Goal: Transaction & Acquisition: Purchase product/service

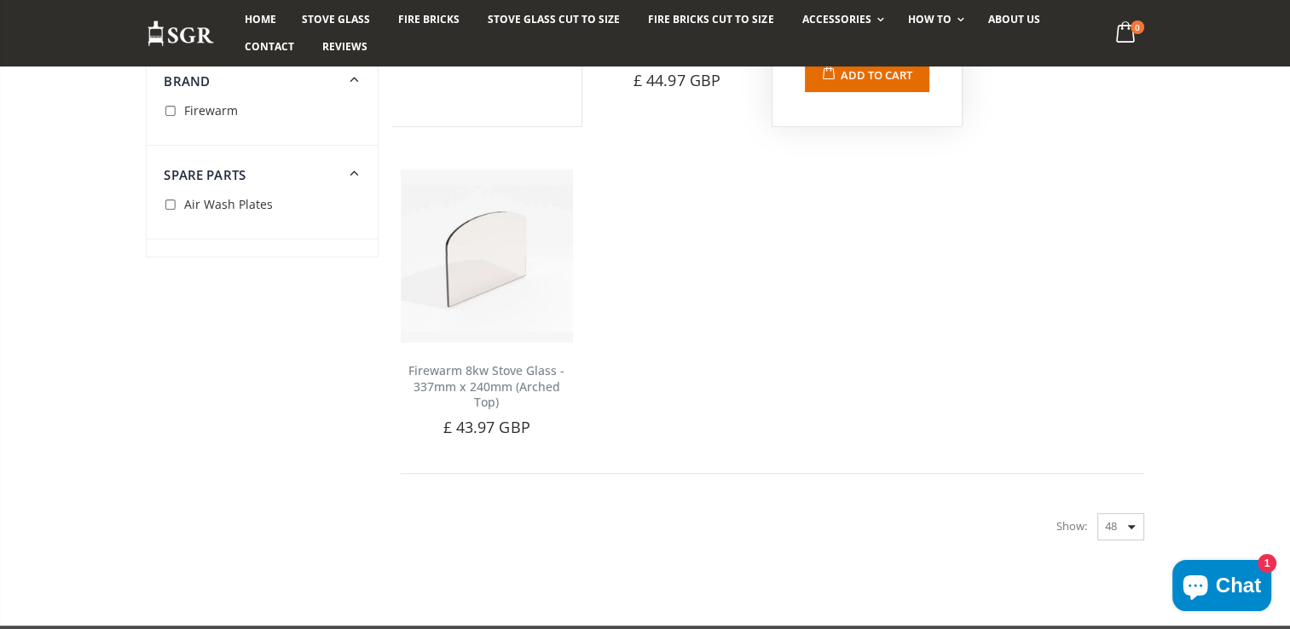
scroll to position [470, 0]
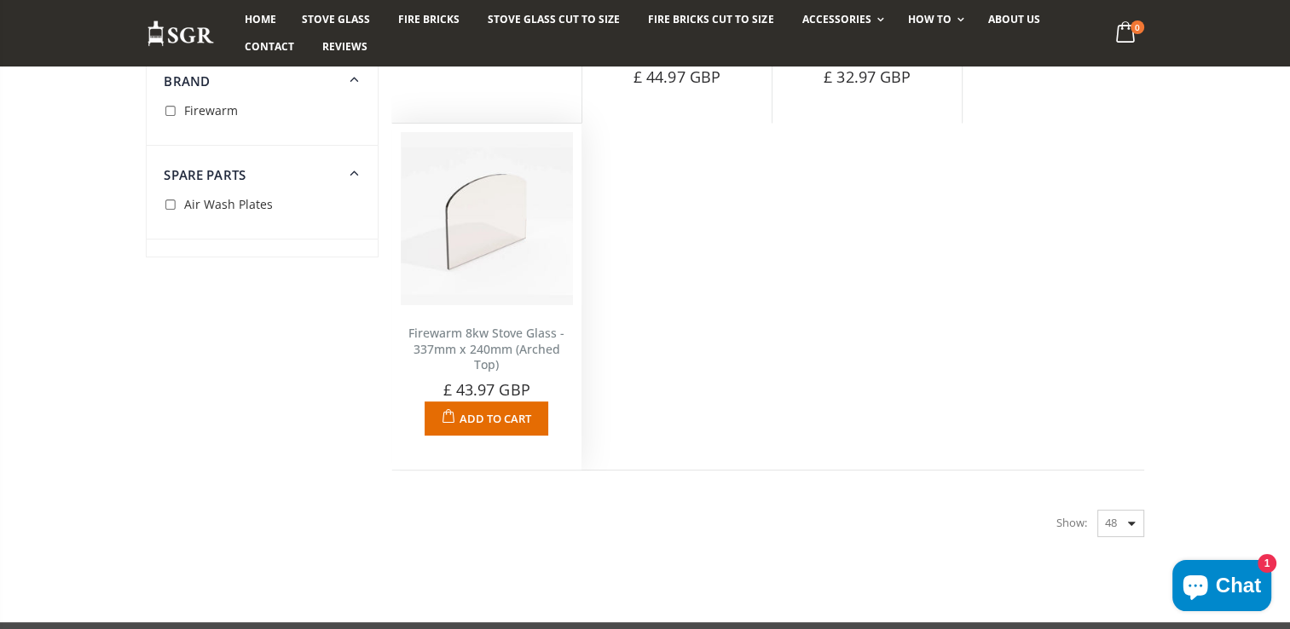
click at [468, 343] on link "Firewarm 8kw Stove Glass - 337mm x 240mm (Arched Top)" at bounding box center [486, 349] width 156 height 49
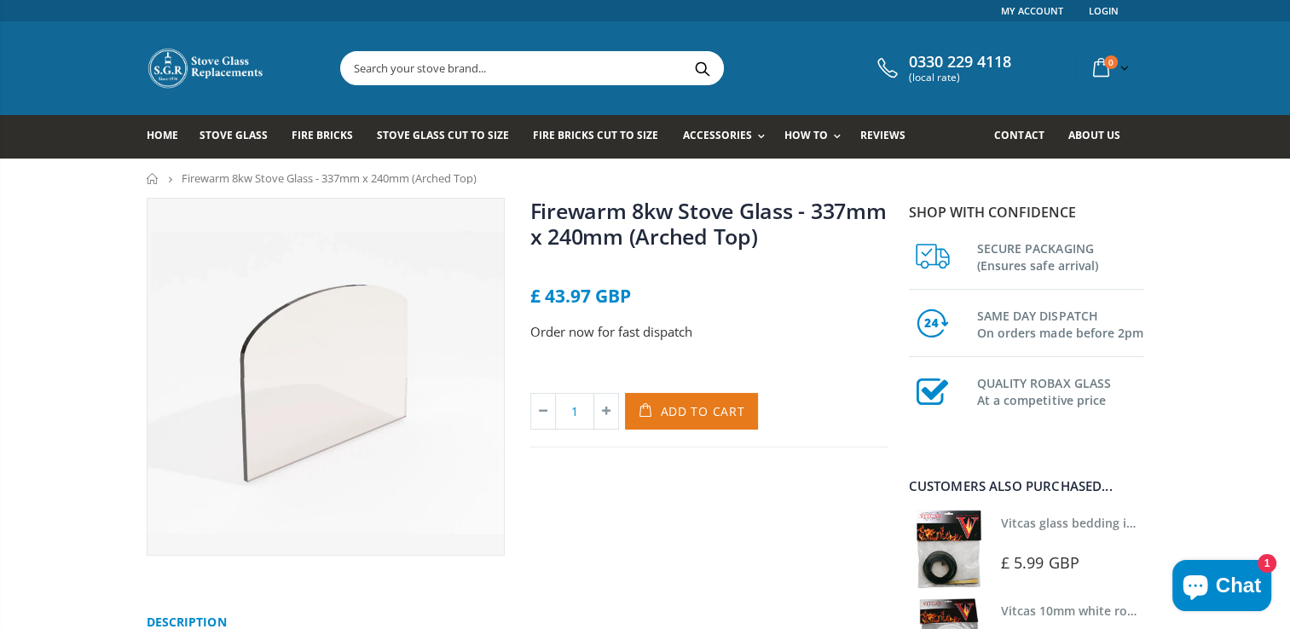
click at [702, 411] on span "Add to Cart" at bounding box center [703, 411] width 84 height 16
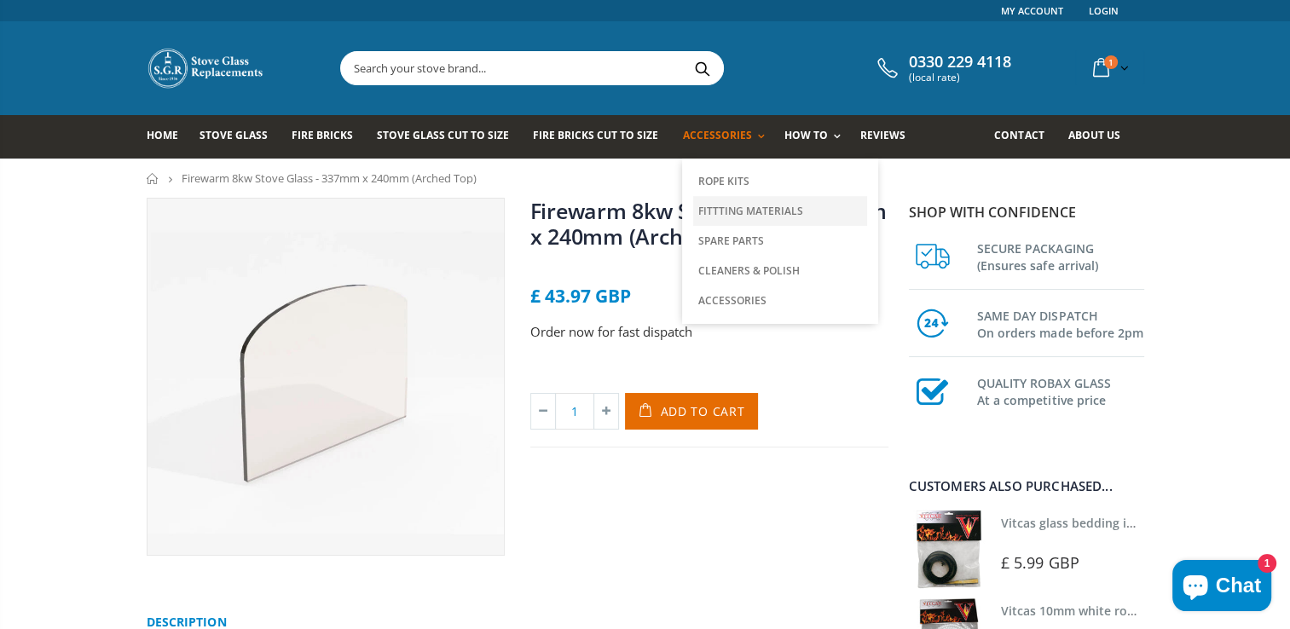
click at [736, 208] on link "Fittting Materials" at bounding box center [780, 211] width 174 height 30
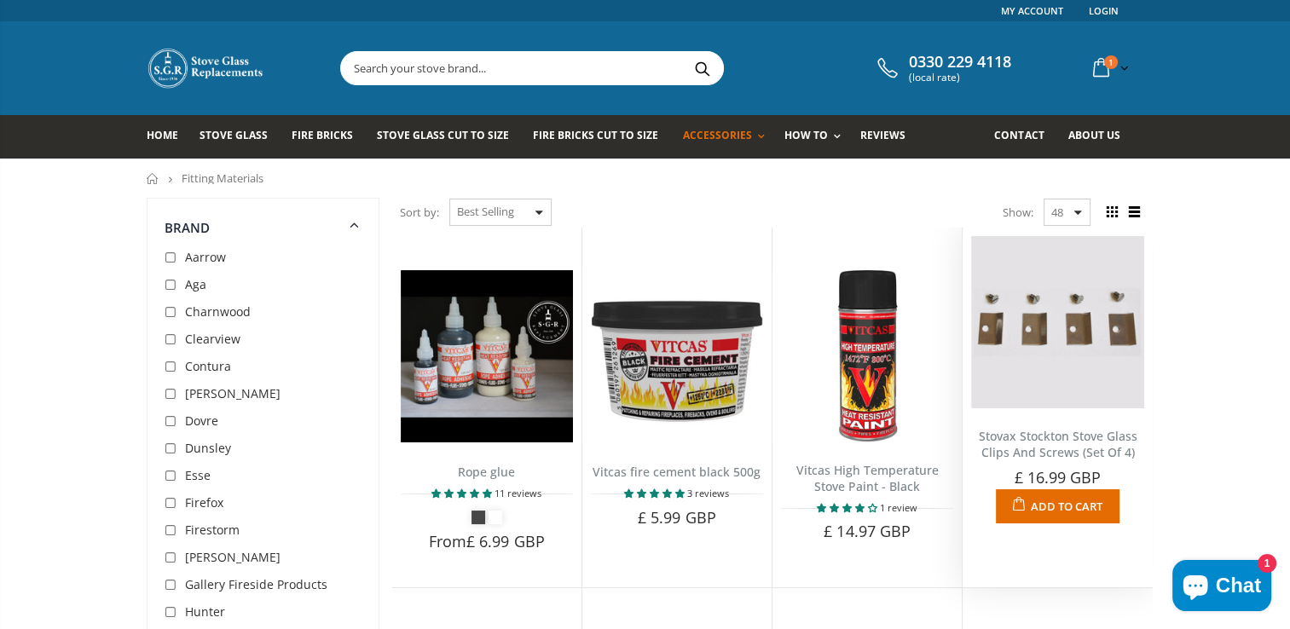
click at [1061, 506] on span "Add to Cart" at bounding box center [1066, 506] width 72 height 15
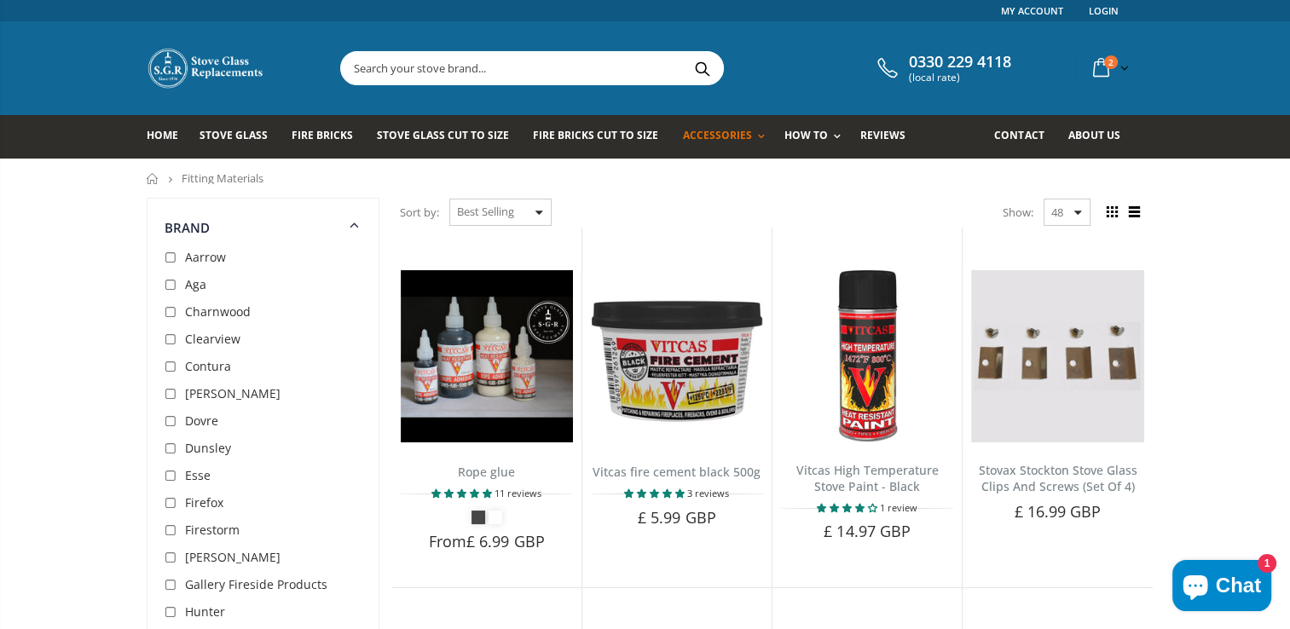
click at [787, 213] on div "Sort by: Featured Best Selling Name, A-Z Name, Z-A Price, low to high Price, hi…" at bounding box center [772, 213] width 744 height 30
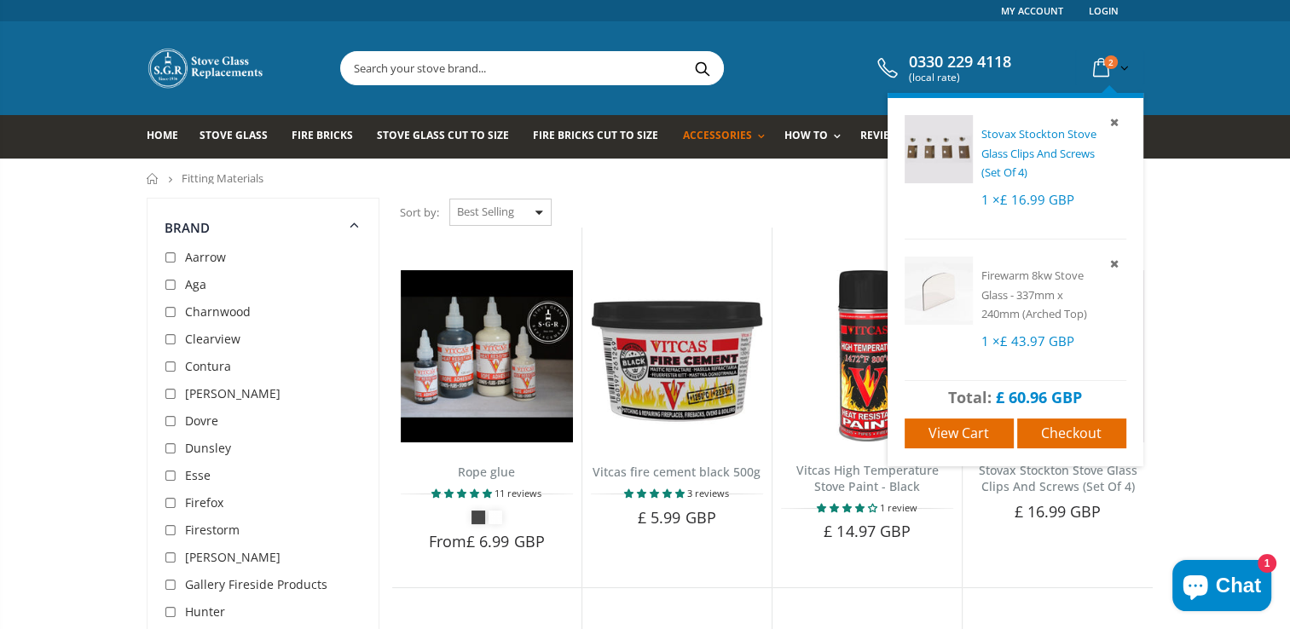
click at [1013, 153] on span "Stovax Stockton Stove Glass Clips And Screws (Set Of 4)" at bounding box center [1038, 153] width 115 height 54
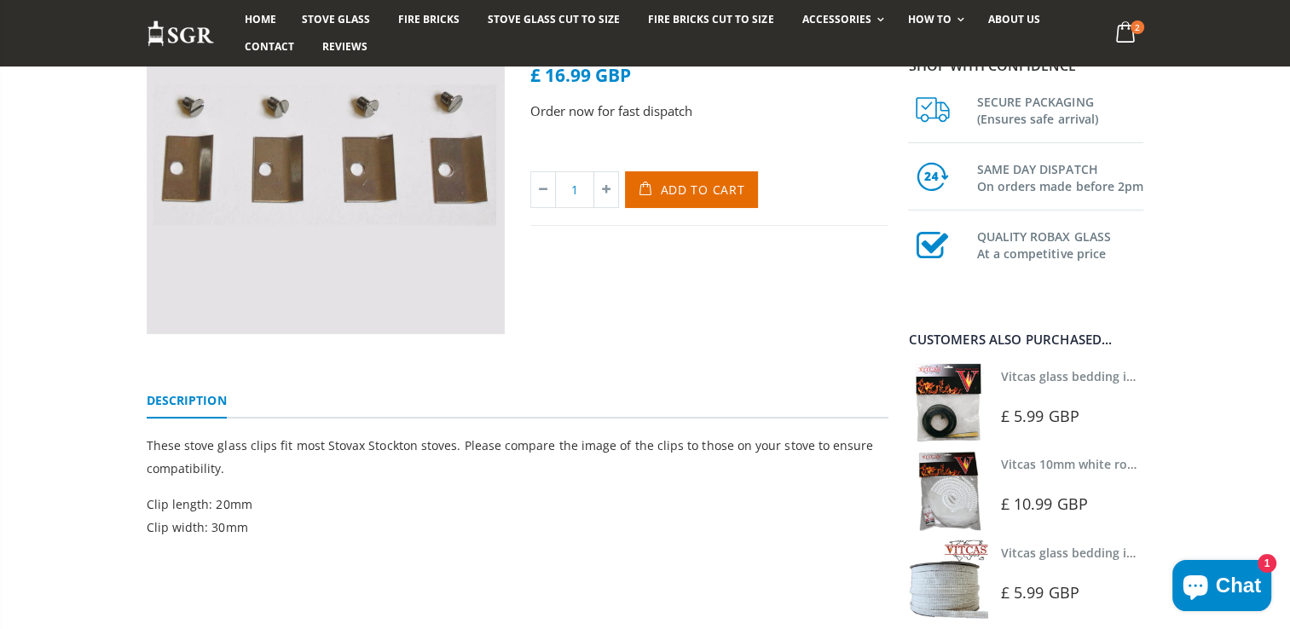
scroll to position [224, 0]
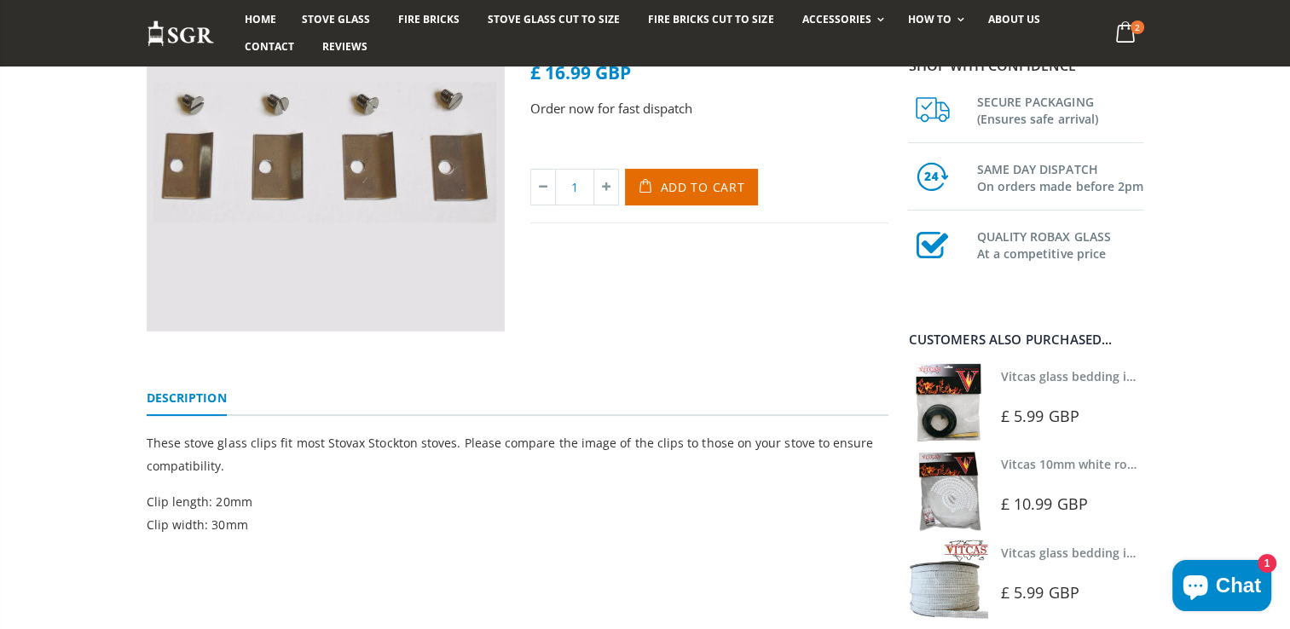
click at [801, 327] on div "Stovax Stockton Stove Glass Clips And Screws (Set Of 4) No reviews £ 16.99 GBP …" at bounding box center [709, 153] width 384 height 358
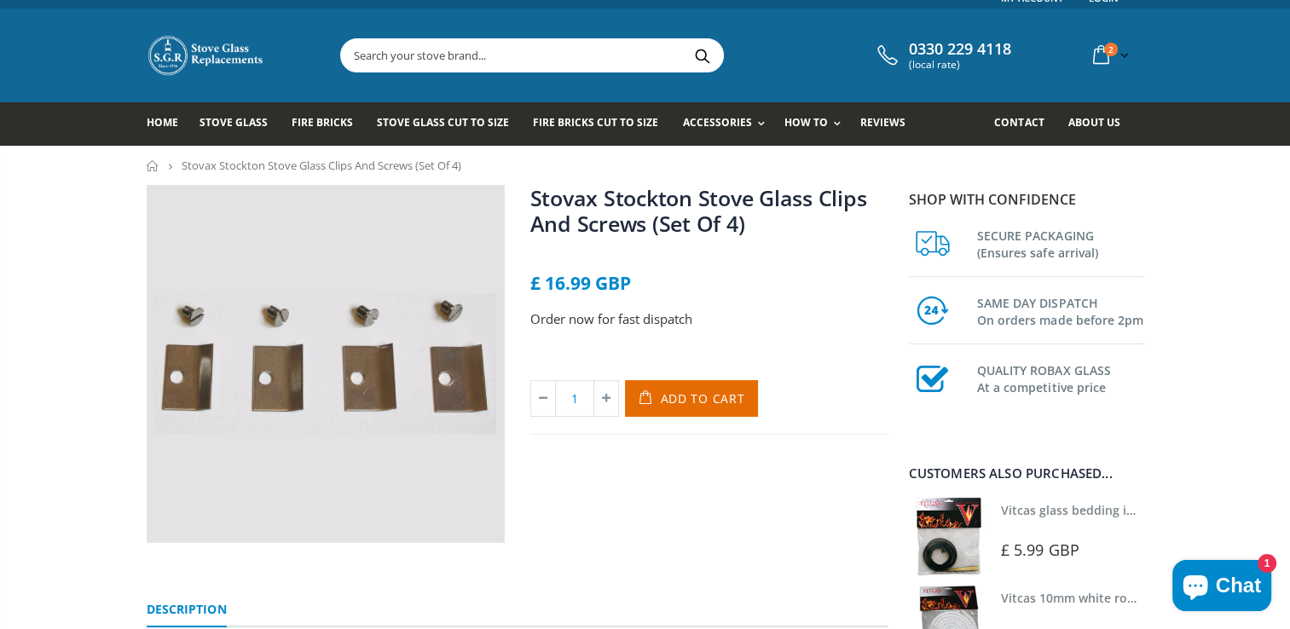
scroll to position [0, 0]
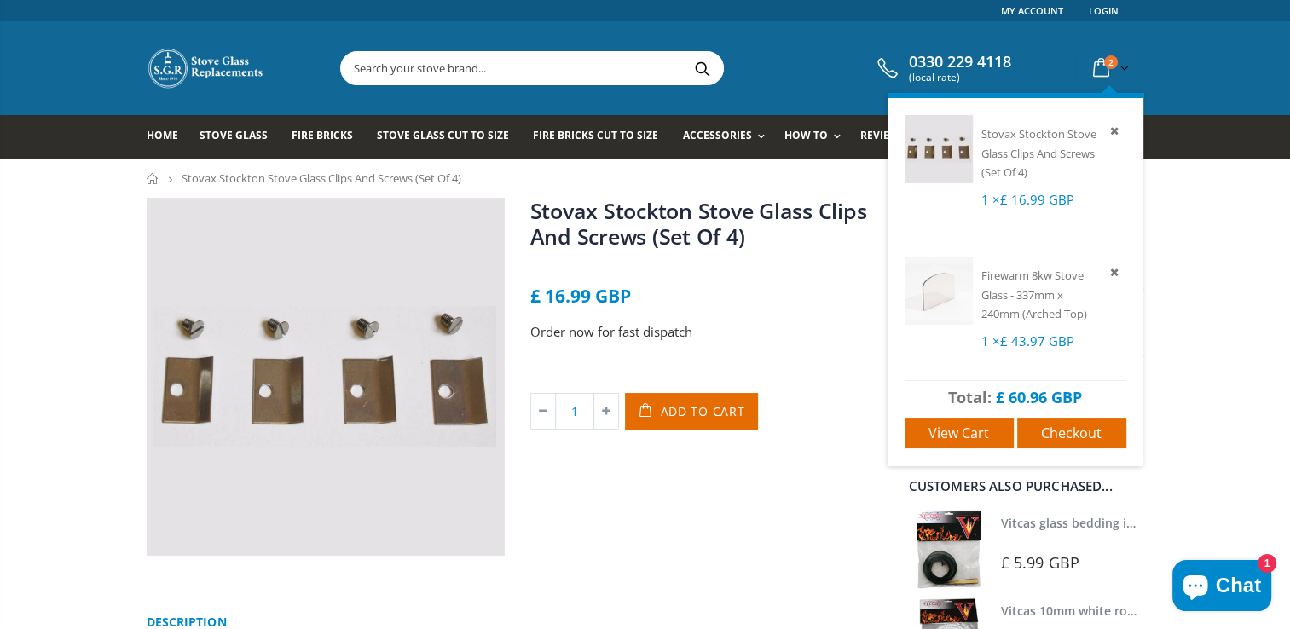
click at [1102, 61] on icon at bounding box center [1101, 68] width 30 height 31
click at [1079, 431] on span "Checkout" at bounding box center [1071, 433] width 61 height 19
click at [1102, 60] on icon at bounding box center [1101, 68] width 30 height 31
click at [1074, 424] on span "Checkout" at bounding box center [1071, 433] width 61 height 19
